Goal: Navigation & Orientation: Find specific page/section

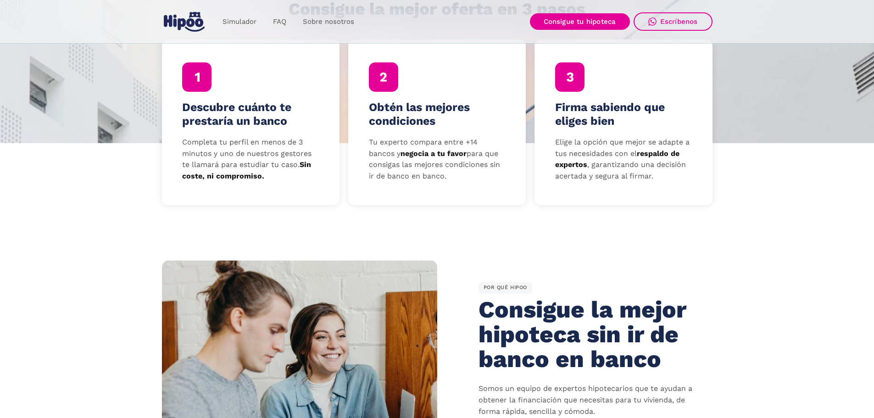
scroll to position [173, 0]
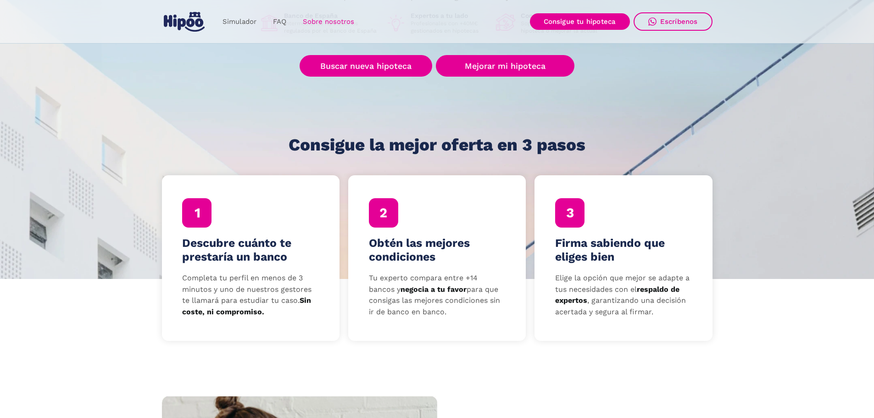
click at [320, 21] on link "Sobre nosotros" at bounding box center [329, 22] width 68 height 18
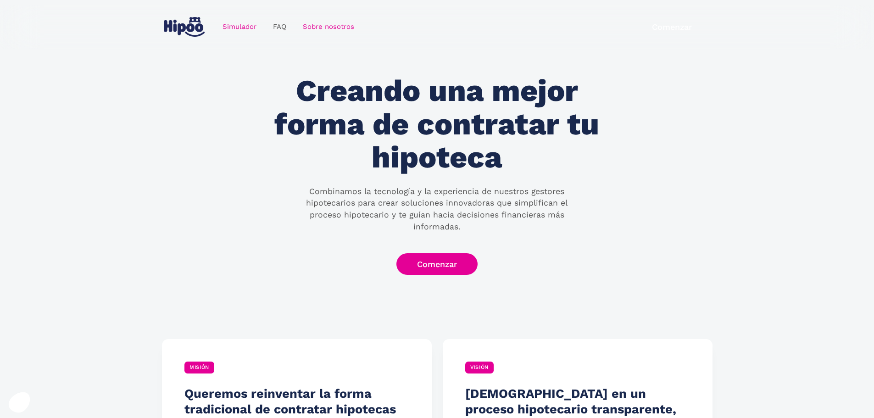
click at [235, 26] on link "Simulador" at bounding box center [239, 27] width 50 height 18
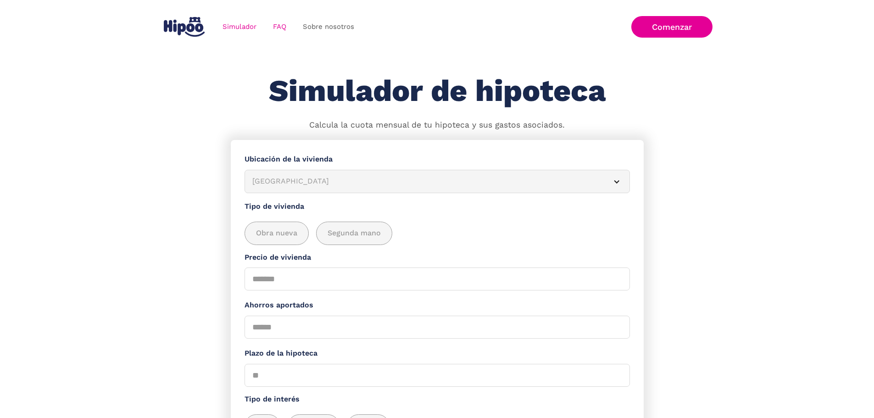
click at [277, 25] on link "FAQ" at bounding box center [280, 27] width 30 height 18
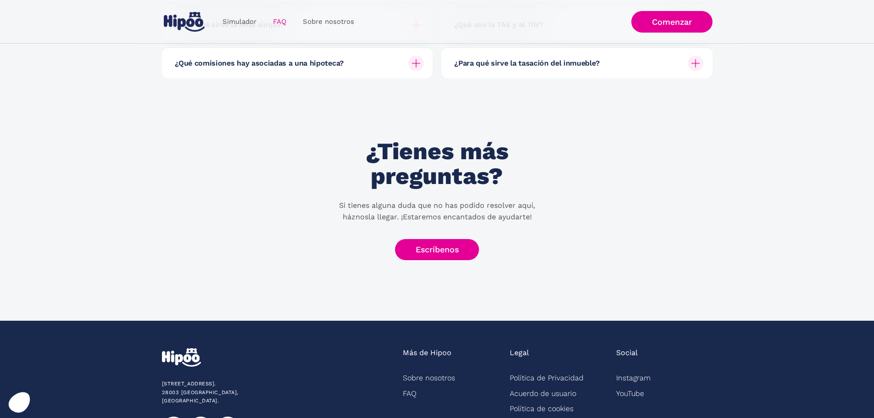
scroll to position [336, 0]
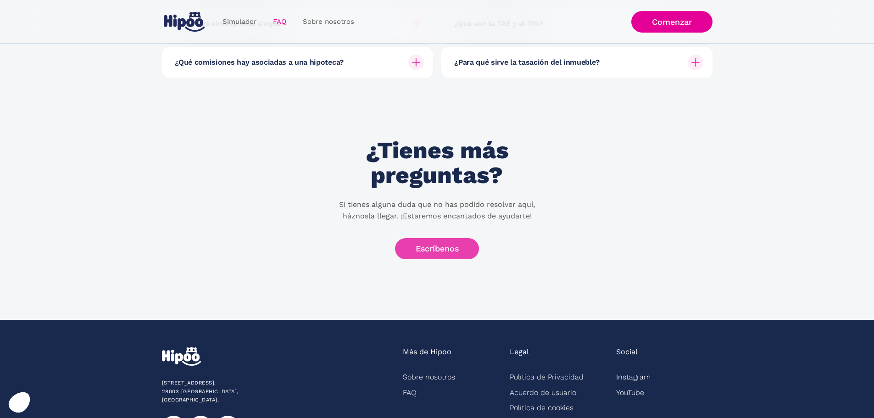
click at [453, 244] on link "Escríbenos" at bounding box center [437, 249] width 84 height 22
